Goal: Navigation & Orientation: Find specific page/section

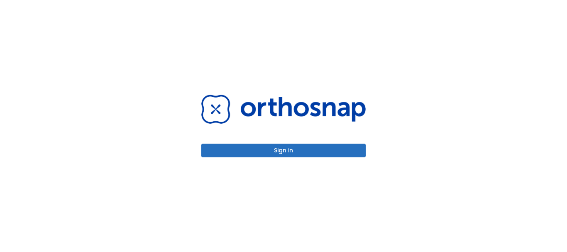
click at [268, 148] on button "Sign in" at bounding box center [283, 151] width 164 height 14
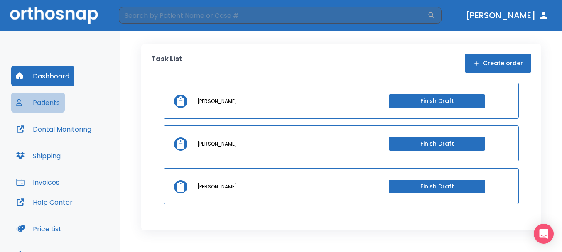
click at [48, 105] on button "Patients" at bounding box center [38, 103] width 54 height 20
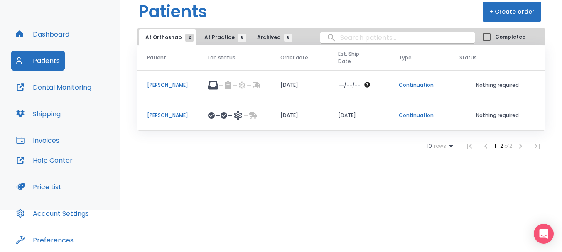
scroll to position [33, 0]
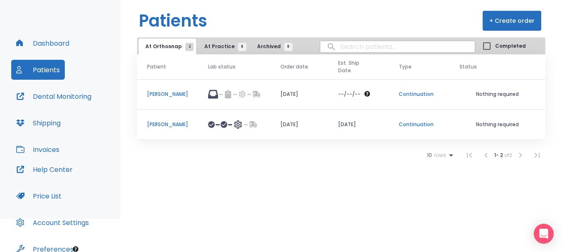
click at [36, 121] on button "Shipping" at bounding box center [38, 123] width 54 height 20
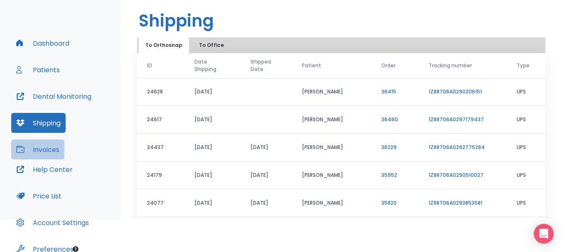
click at [49, 140] on button "Invoices" at bounding box center [37, 150] width 53 height 20
